Goal: Task Accomplishment & Management: Complete application form

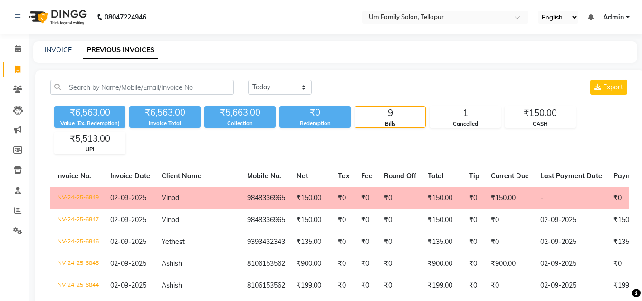
select select "[DATE]"
click at [54, 44] on div "INVOICE PREVIOUS INVOICES" at bounding box center [335, 51] width 604 height 21
click at [62, 55] on div "INVOICE" at bounding box center [58, 50] width 27 height 10
click at [67, 43] on div "INVOICE PREVIOUS INVOICES" at bounding box center [335, 51] width 604 height 21
click at [66, 49] on link "INVOICE" at bounding box center [58, 50] width 27 height 9
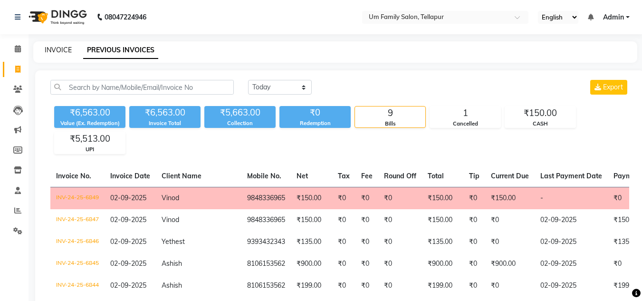
select select "service"
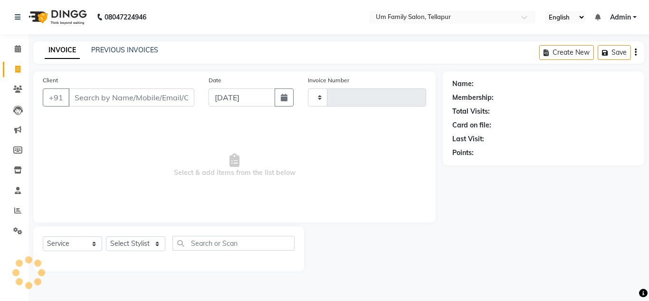
type input "6850"
select select "5102"
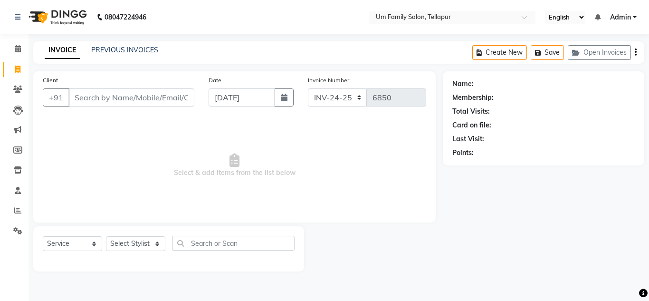
click at [98, 101] on input "Client" at bounding box center [131, 97] width 126 height 18
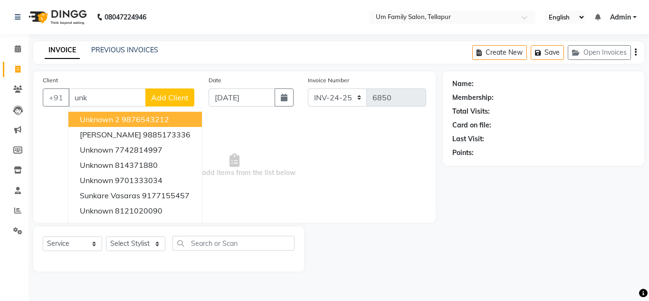
click at [128, 119] on ngb-highlight "9876543212" at bounding box center [146, 120] width 48 height 10
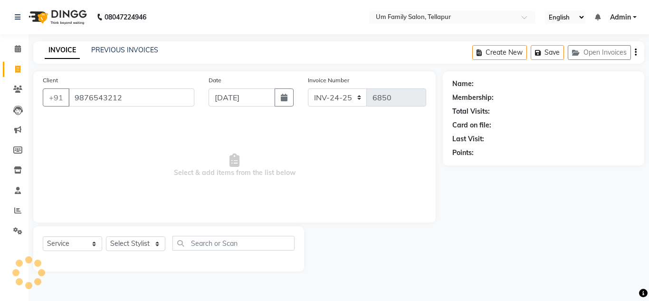
type input "9876543212"
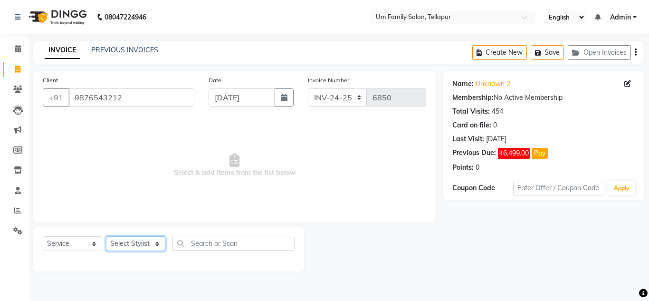
click at [127, 245] on select "Select Stylist Akash K. SAI pandu [PERSON_NAME]" at bounding box center [135, 243] width 59 height 15
select select "53917"
click at [106, 236] on select "Select Stylist Akash K. SAI pandu [PERSON_NAME]" at bounding box center [135, 243] width 59 height 15
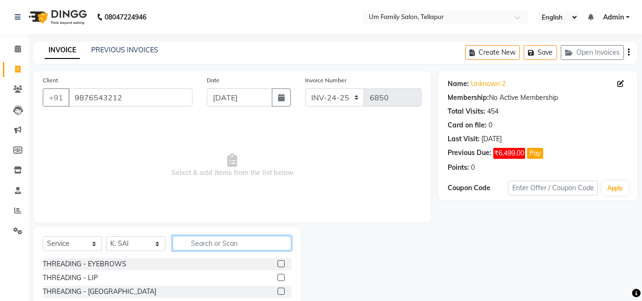
click at [191, 248] on input "text" at bounding box center [232, 243] width 119 height 15
type input "o"
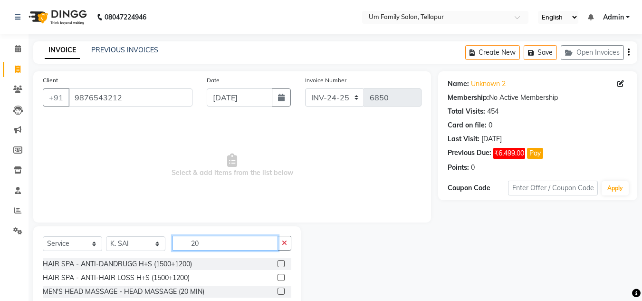
type input "20"
click at [281, 291] on label at bounding box center [281, 291] width 7 height 7
click at [281, 291] on input "checkbox" at bounding box center [281, 292] width 6 height 6
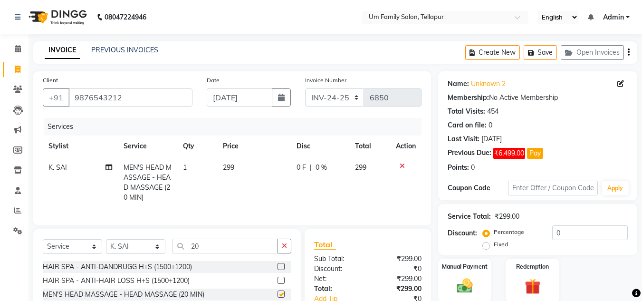
checkbox input "false"
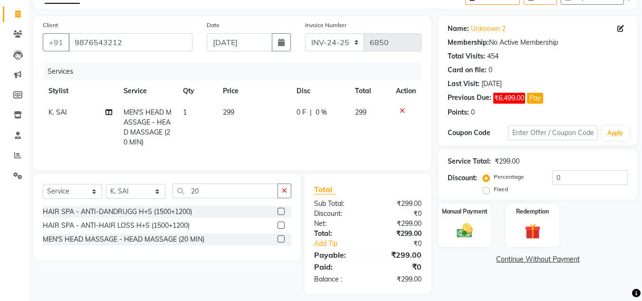
scroll to position [69, 0]
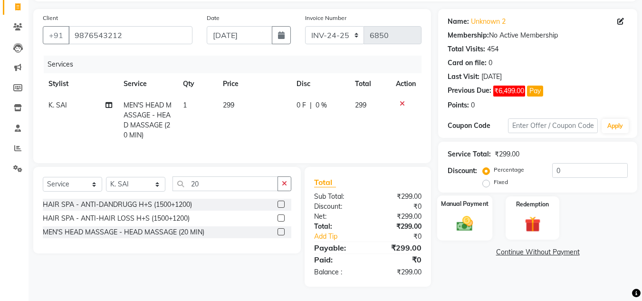
click at [466, 206] on div "Manual Payment" at bounding box center [465, 217] width 56 height 45
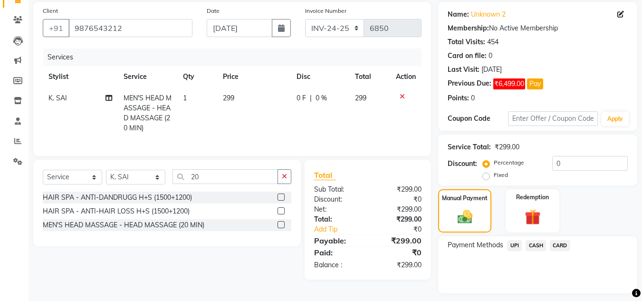
click at [515, 245] on span "UPI" at bounding box center [514, 245] width 15 height 11
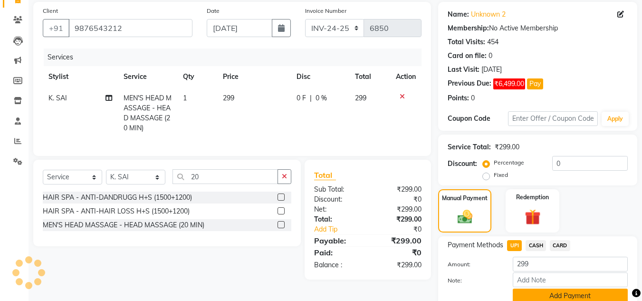
click at [581, 294] on button "Add Payment" at bounding box center [570, 296] width 115 height 15
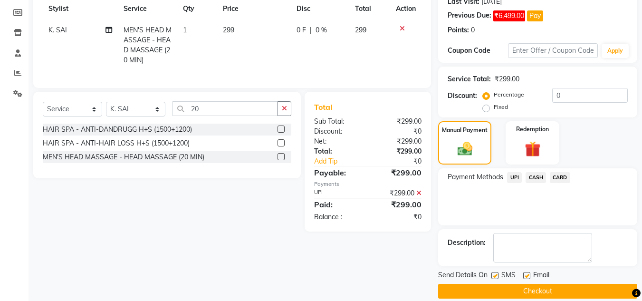
scroll to position [145, 0]
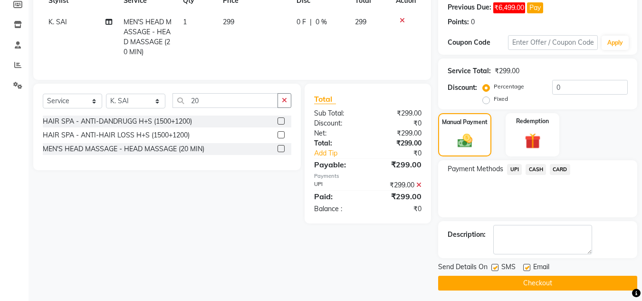
click at [599, 284] on button "Checkout" at bounding box center [537, 283] width 199 height 15
